Goal: Transaction & Acquisition: Purchase product/service

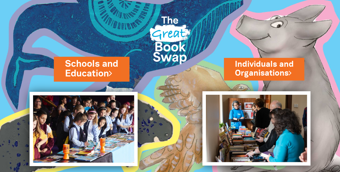
click at [96, 74] on link "Schools and Education" at bounding box center [91, 68] width 53 height 23
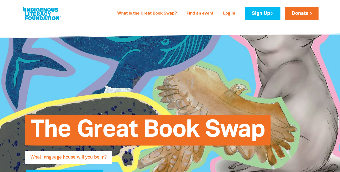
type input "[PERSON_NAME]"
type input "[PERSON_NAME][EMAIL_ADDRESS][PERSON_NAME][DOMAIN_NAME]"
type input "Haileybury"
select select "primary-school"
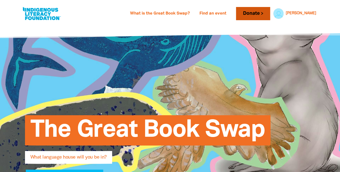
click at [266, 16] on link "Donate" at bounding box center [253, 13] width 34 height 13
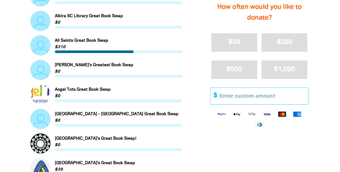
scroll to position [285, 0]
click at [235, 100] on input "Other Amount" at bounding box center [262, 96] width 92 height 16
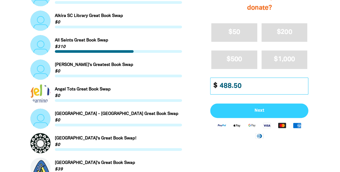
type input "488.50"
click at [242, 106] on button "Next" at bounding box center [259, 110] width 98 height 15
select select "AU"
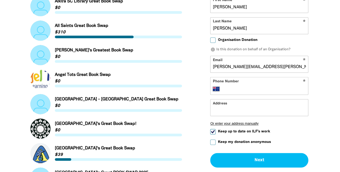
scroll to position [298, 0]
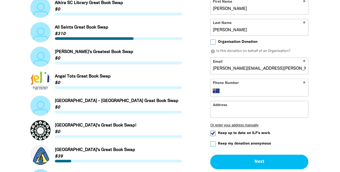
click at [212, 134] on input "Keep up to date on ILF's work" at bounding box center [212, 133] width 5 height 5
checkbox input "false"
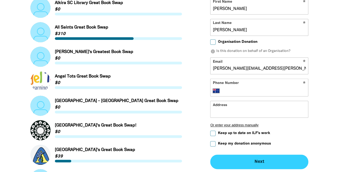
click at [230, 161] on button "Next chevron_right" at bounding box center [259, 161] width 98 height 15
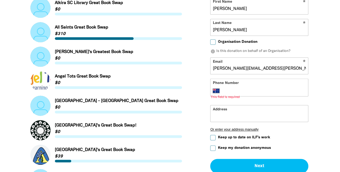
click at [224, 88] on input "Phone Number" at bounding box center [265, 90] width 82 height 6
type input "[PHONE_NUMBER]"
type input "[STREET_ADDRESS]"
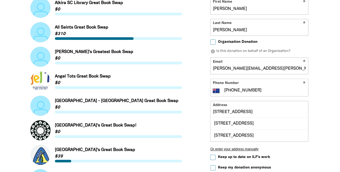
drag, startPoint x: 256, startPoint y: 110, endPoint x: 201, endPoint y: 115, distance: 55.5
click at [201, 115] on div "Or just donate to our Foundation and help make a difference arrow_back Back Ste…" at bounding box center [259, 45] width 128 height 360
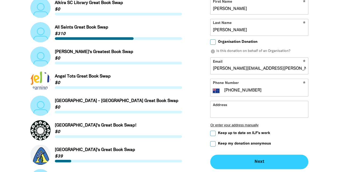
click at [252, 166] on button "Next chevron_right" at bounding box center [259, 161] width 98 height 15
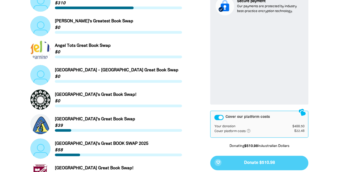
scroll to position [347, 0]
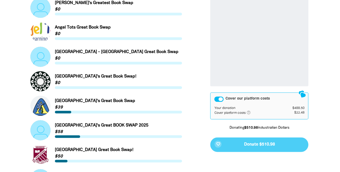
click at [252, 145] on div "favorite_border Donate $510.98" at bounding box center [259, 144] width 98 height 15
click at [260, 144] on div "favorite_border Donate $510.98" at bounding box center [259, 144] width 98 height 15
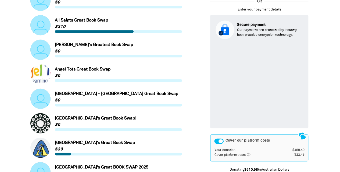
scroll to position [304, 0]
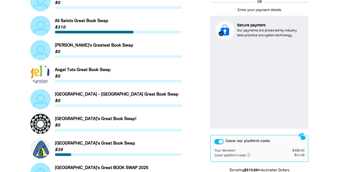
click at [218, 142] on div "Cover our platform costs" at bounding box center [218, 141] width 9 height 5
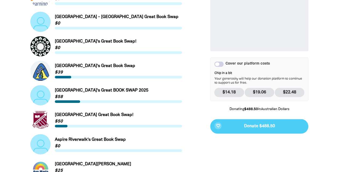
scroll to position [382, 0]
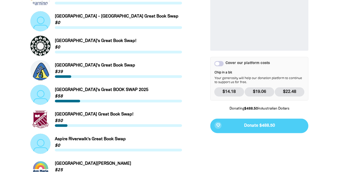
click at [257, 125] on div "favorite_border Donate $488.50" at bounding box center [259, 125] width 98 height 15
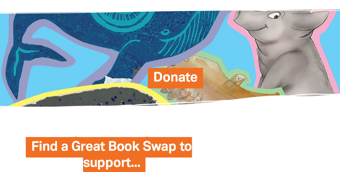
scroll to position [0, 0]
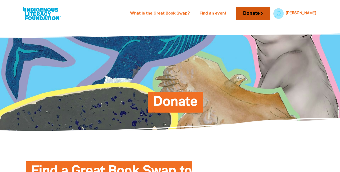
click at [270, 13] on link "Donate" at bounding box center [253, 13] width 34 height 13
click at [40, 13] on link at bounding box center [41, 13] width 40 height 16
select select "primary-school"
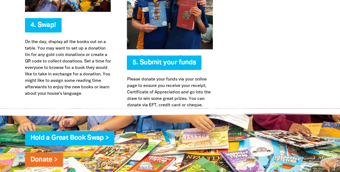
scroll to position [1366, 0]
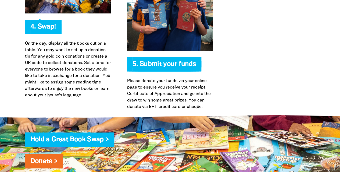
click at [178, 61] on span "5. Submit your funds" at bounding box center [164, 66] width 64 height 10
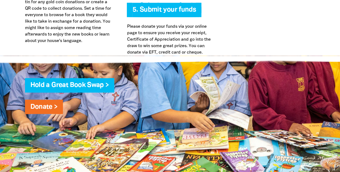
scroll to position [1420, 0]
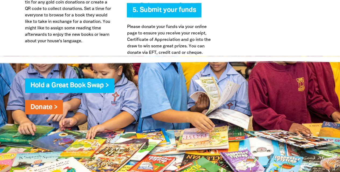
click at [51, 91] on div "Hold a Great Book Swap > Donate >" at bounding box center [170, 124] width 306 height 99
click at [50, 104] on link "Donate >" at bounding box center [43, 107] width 27 height 6
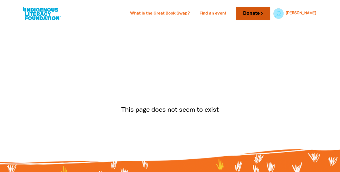
click at [270, 13] on link "Donate" at bounding box center [253, 13] width 34 height 13
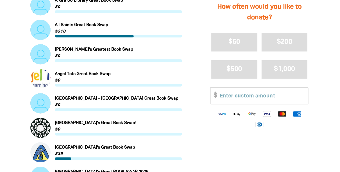
scroll to position [300, 0]
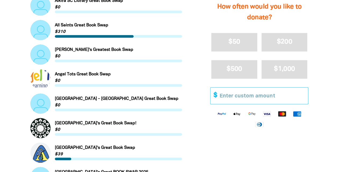
click at [237, 100] on input "Other Amount" at bounding box center [262, 96] width 92 height 16
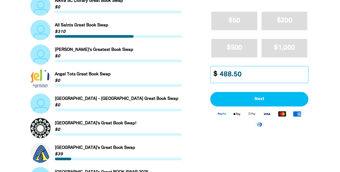
type input "488.50"
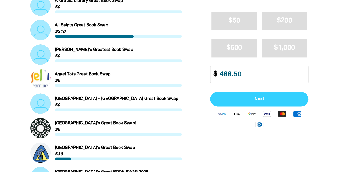
click at [232, 100] on span "Next" at bounding box center [259, 99] width 86 height 4
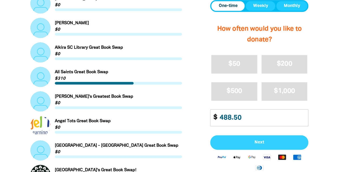
select select "AU"
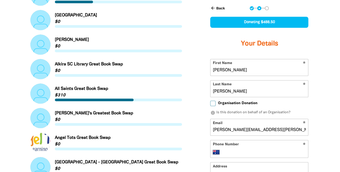
scroll to position [234, 0]
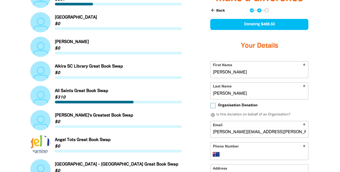
click at [215, 104] on label "Organisation Donation" at bounding box center [233, 106] width 47 height 6
click at [215, 104] on input "Organisation Donation" at bounding box center [212, 105] width 5 height 5
checkbox input "true"
select select "AU"
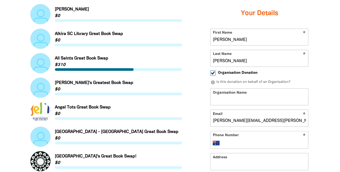
scroll to position [267, 0]
click at [260, 105] on form "* First Name [PERSON_NAME] * Last Name [PERSON_NAME] Organisation Donation info…" at bounding box center [259, 124] width 98 height 193
click at [261, 101] on input "Organisation Name" at bounding box center [259, 96] width 98 height 16
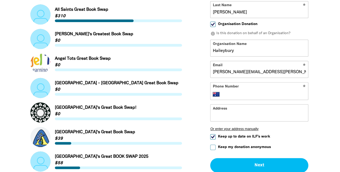
scroll to position [316, 0]
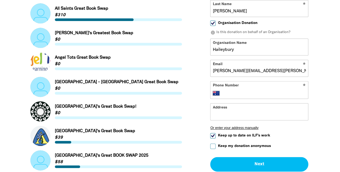
type input "Haileybury"
click at [262, 94] on input "Phone Number" at bounding box center [265, 93] width 82 height 6
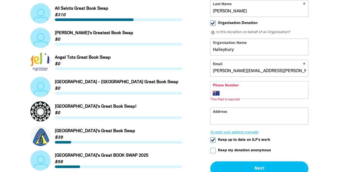
click at [212, 132] on form "* First Name [PERSON_NAME] * Last Name [PERSON_NAME] Organisation Donation info…" at bounding box center [259, 77] width 98 height 197
click at [237, 90] on input "Phone Number" at bounding box center [265, 93] width 82 height 6
type input "[PHONE_NUMBER]"
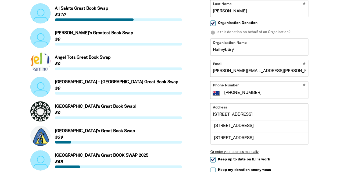
drag, startPoint x: 252, startPoint y: 113, endPoint x: 198, endPoint y: 116, distance: 54.1
click at [198, 116] on div "Or just donate to our Foundation and help make a difference arrow_back Back Ste…" at bounding box center [259, 37] width 128 height 381
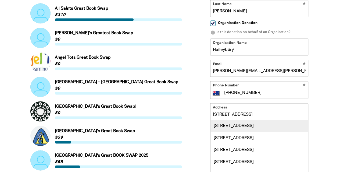
click at [242, 127] on div "[STREET_ADDRESS]" at bounding box center [259, 126] width 98 height 12
type input "[STREET_ADDRESS]"
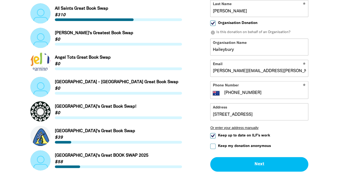
click at [212, 134] on input "Keep up to date on ILF's work" at bounding box center [212, 135] width 5 height 5
checkbox input "false"
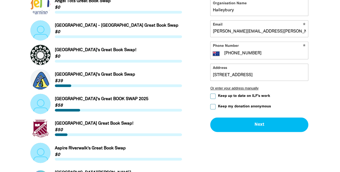
scroll to position [377, 0]
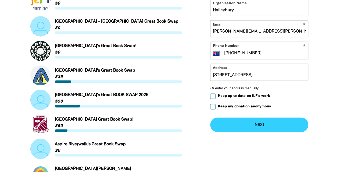
click at [248, 124] on button "Next chevron_right" at bounding box center [259, 124] width 98 height 15
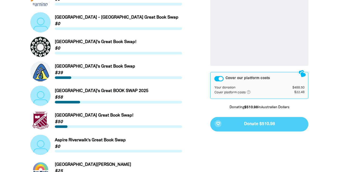
scroll to position [381, 0]
click at [218, 76] on div "Cover our platform costs" at bounding box center [218, 78] width 9 height 5
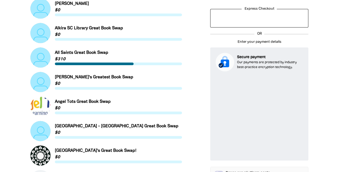
scroll to position [271, 0]
